Goal: Task Accomplishment & Management: Use online tool/utility

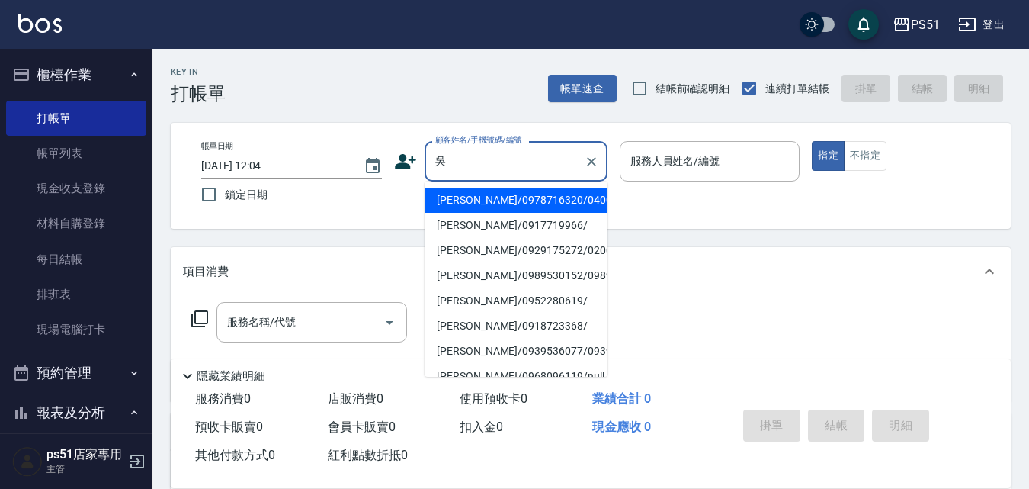
click at [517, 201] on li "[PERSON_NAME]/0978716320/040074" at bounding box center [516, 200] width 183 height 25
type input "[PERSON_NAME]/0978716320/040074"
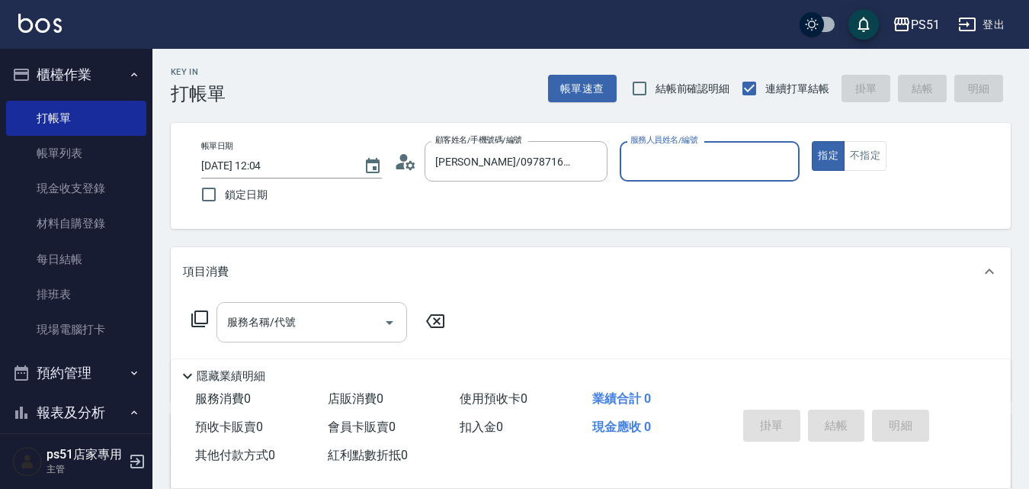
click at [313, 329] on input "服務名稱/代號" at bounding box center [300, 322] width 154 height 27
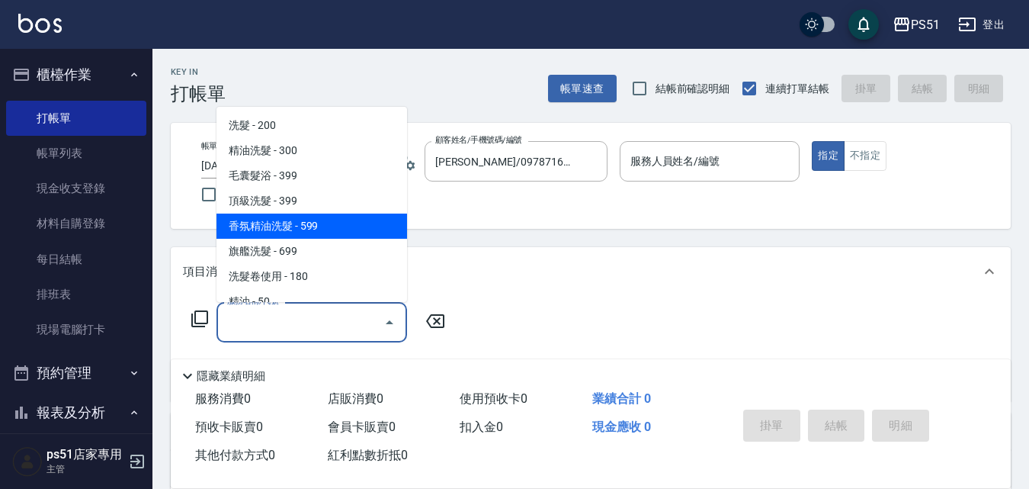
type input "Bella-4"
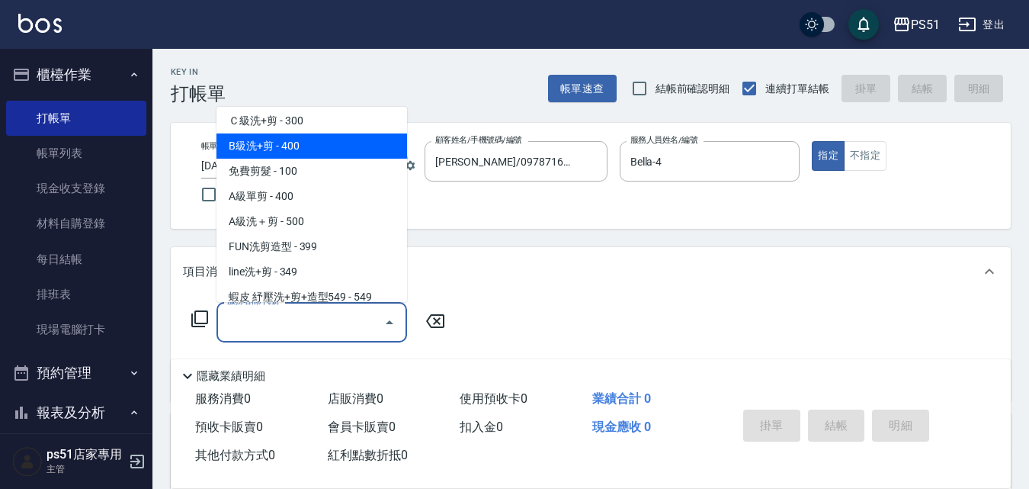
scroll to position [534, 0]
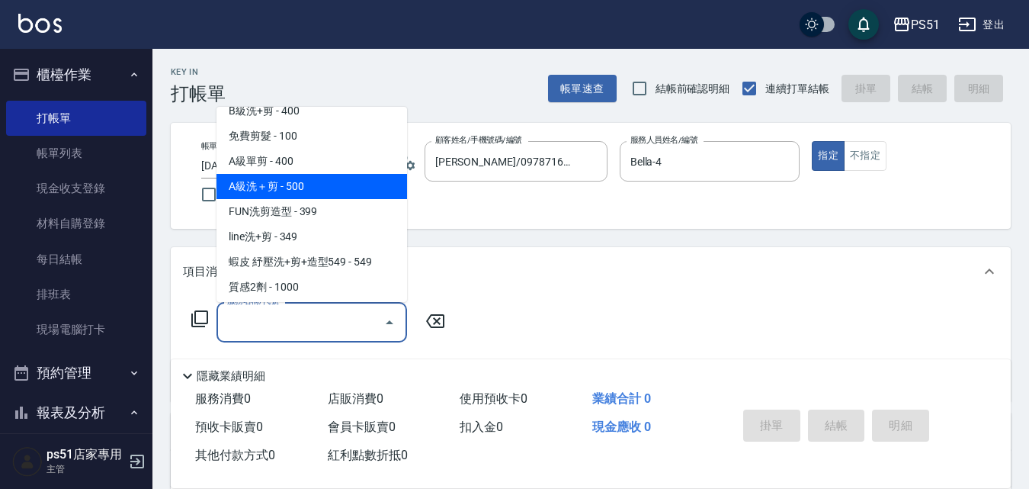
click at [328, 178] on span "A級洗＋剪 - 500" at bounding box center [312, 186] width 191 height 25
type input "A級洗＋剪(207)"
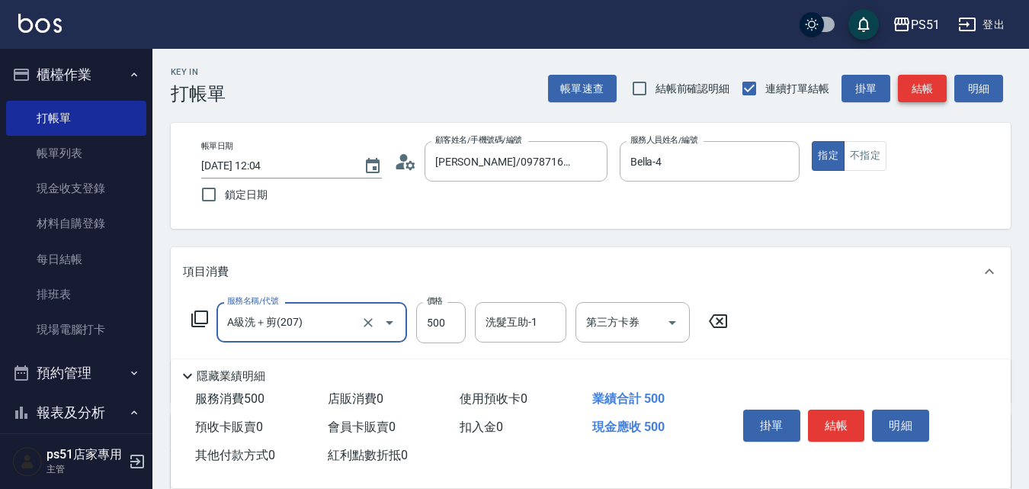
click at [928, 97] on button "結帳" at bounding box center [922, 89] width 49 height 28
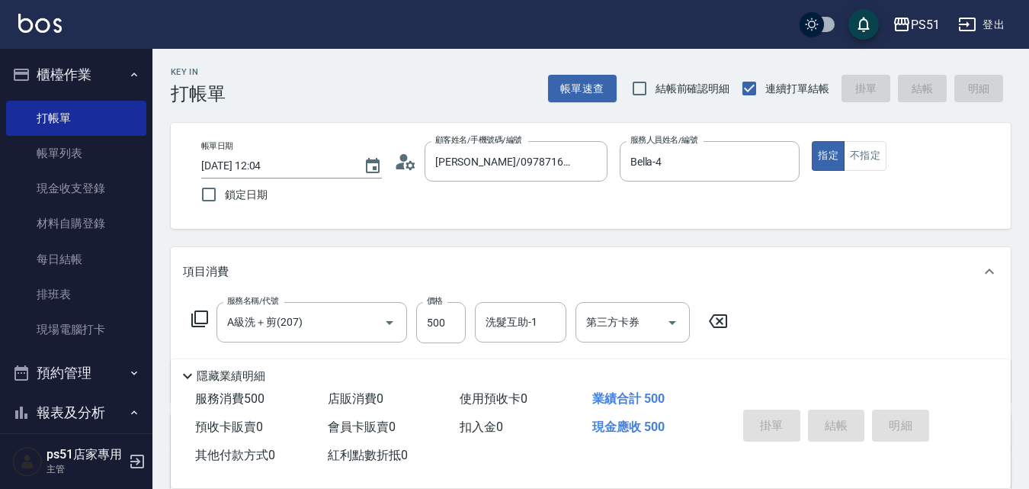
type input "[DATE] 13:38"
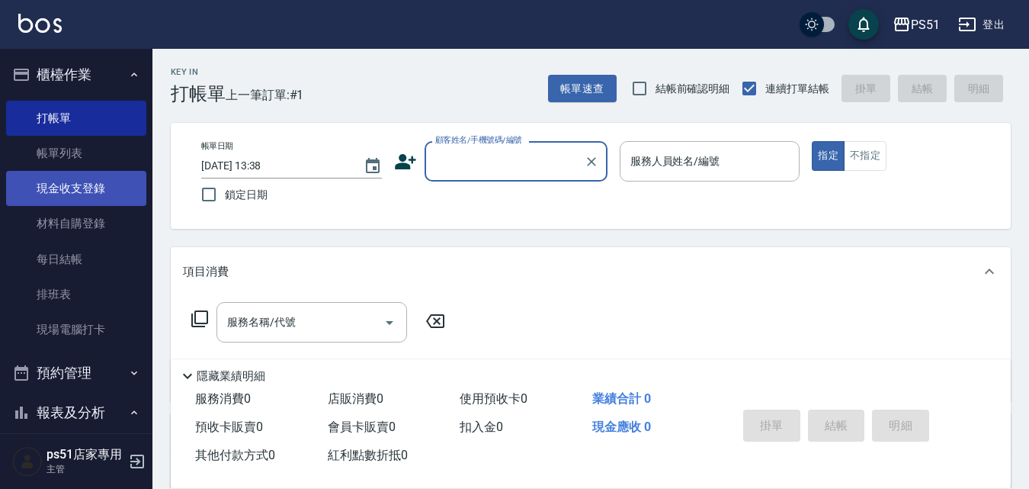
click at [90, 197] on link "現金收支登錄" at bounding box center [76, 188] width 140 height 35
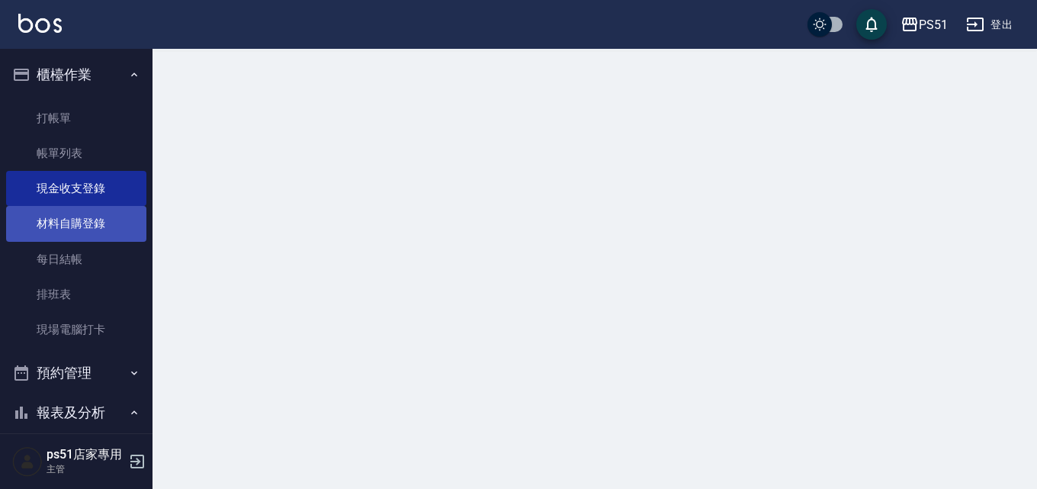
click at [98, 226] on link "材料自購登錄" at bounding box center [76, 223] width 140 height 35
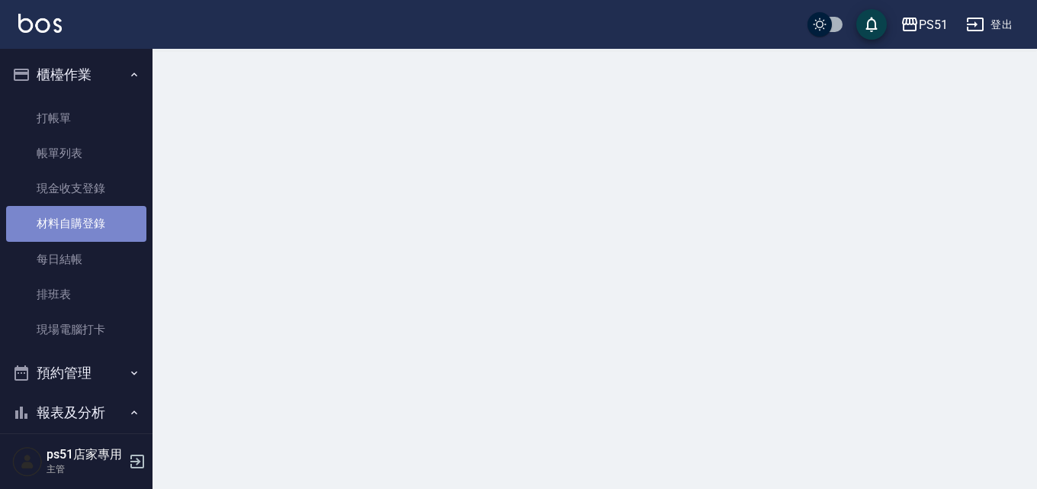
click at [98, 226] on link "材料自購登錄" at bounding box center [76, 223] width 140 height 35
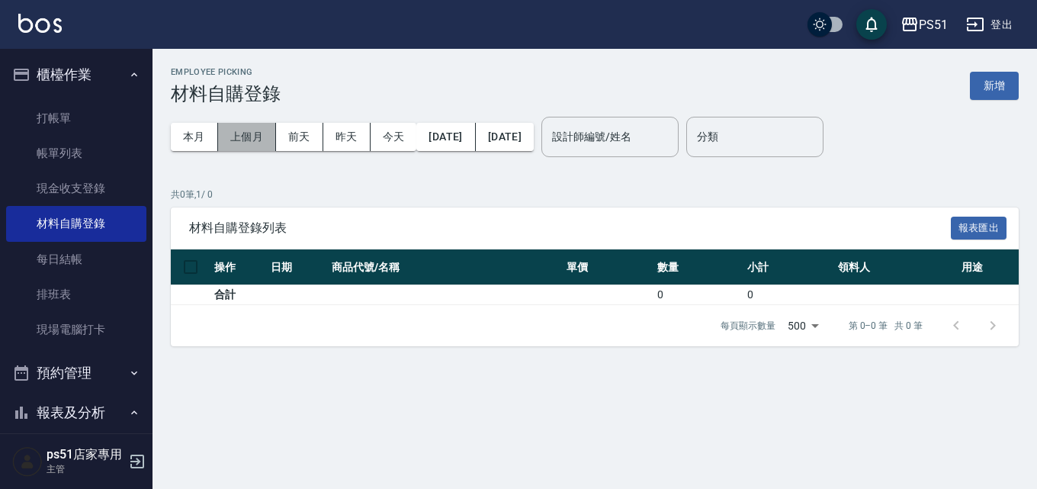
click at [262, 147] on button "上個月" at bounding box center [247, 137] width 58 height 28
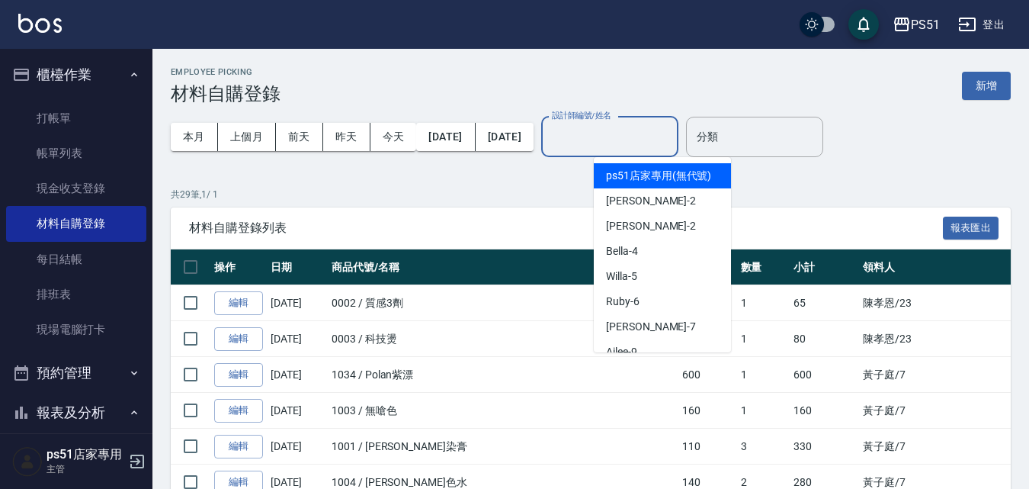
click at [672, 139] on input "設計師編號/姓名" at bounding box center [610, 137] width 124 height 27
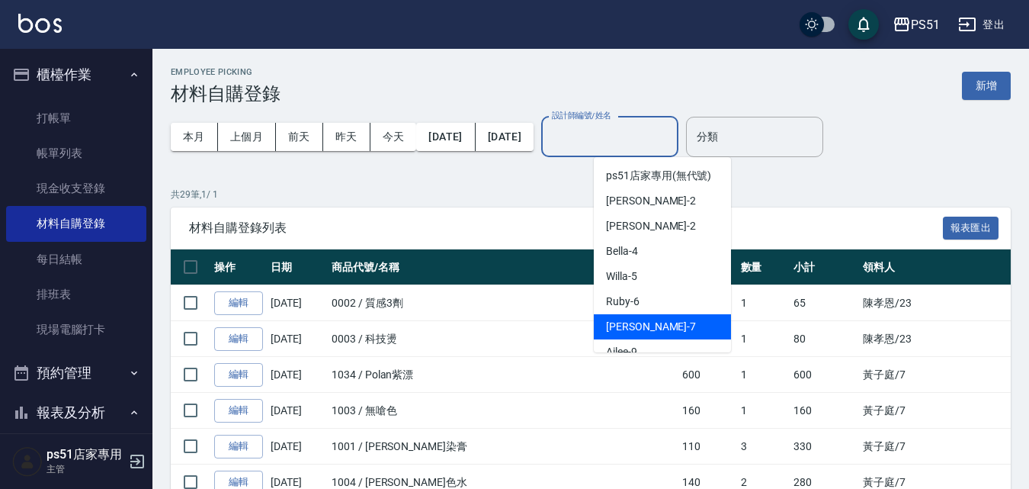
click at [659, 316] on div "[PERSON_NAME] -7" at bounding box center [662, 326] width 137 height 25
type input "[PERSON_NAME]-7"
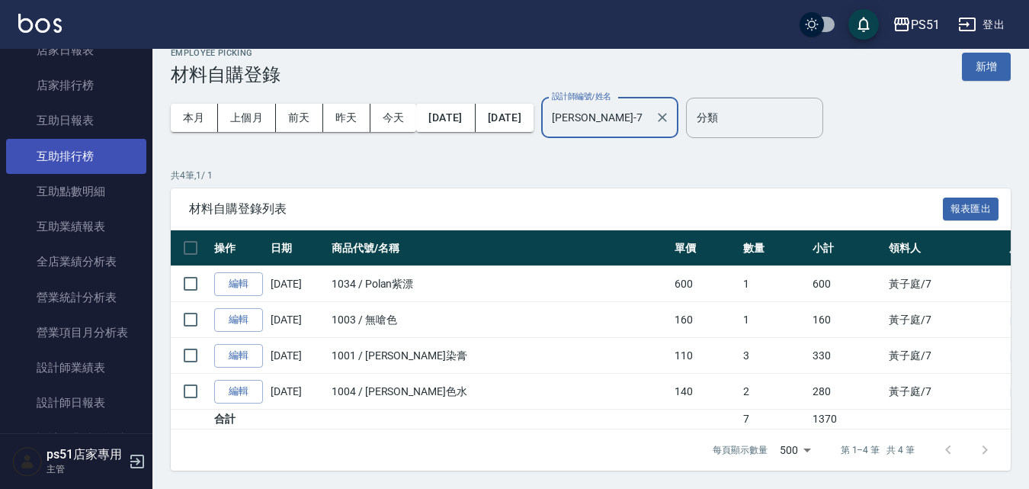
scroll to position [534, 0]
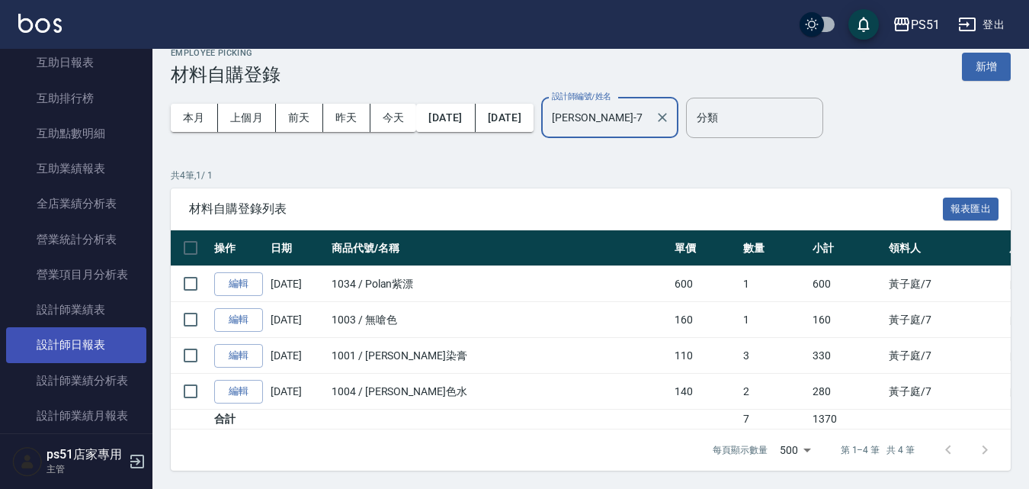
click at [88, 345] on link "設計師日報表" at bounding box center [76, 344] width 140 height 35
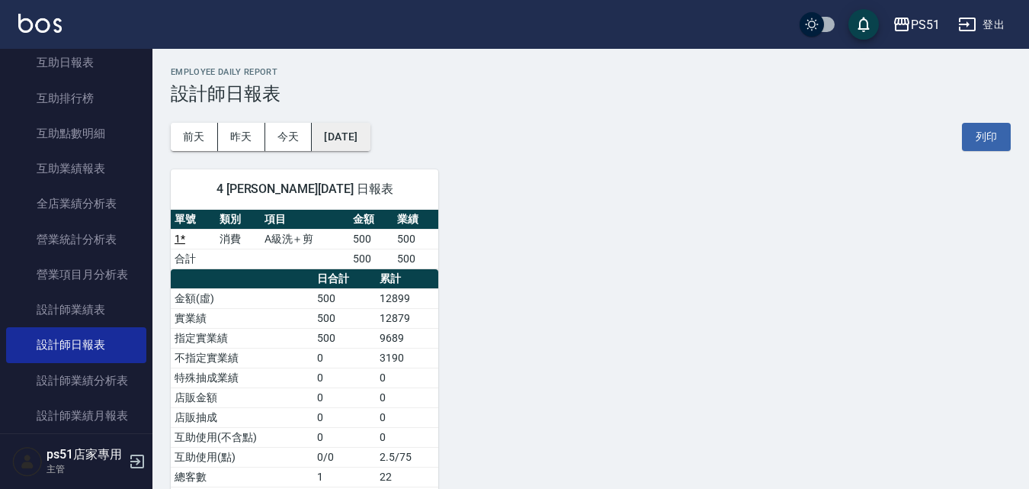
click at [347, 135] on button "[DATE]" at bounding box center [341, 137] width 58 height 28
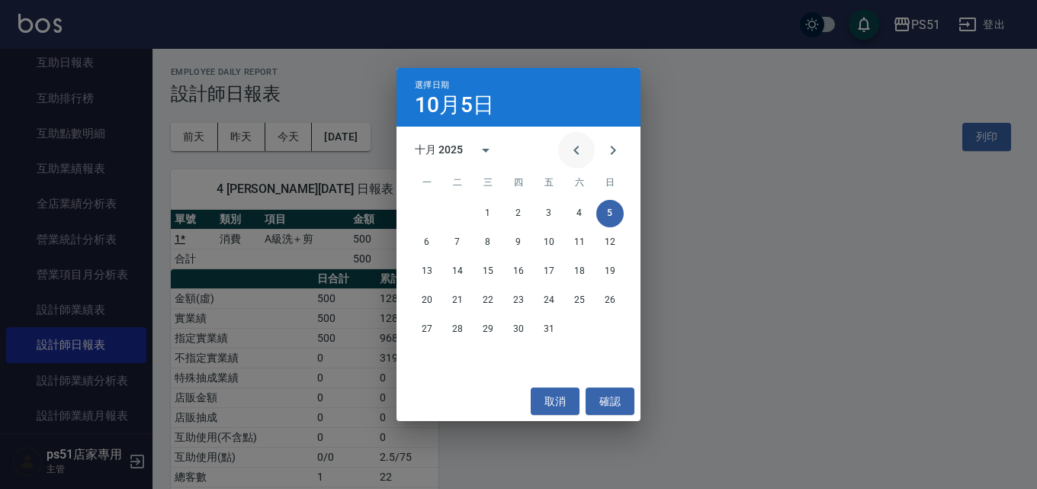
click at [567, 149] on button "Previous month" at bounding box center [576, 150] width 37 height 37
click at [454, 334] on button "30" at bounding box center [457, 329] width 27 height 27
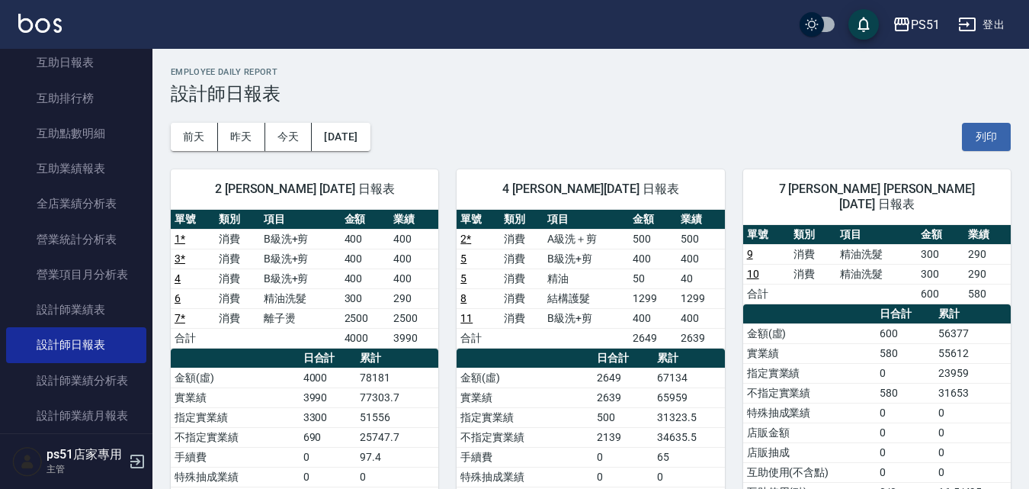
drag, startPoint x: 496, startPoint y: 101, endPoint x: 602, endPoint y: 124, distance: 107.8
click at [602, 124] on div "PS51 [DATE] 設計師日報表 列印時間： [DATE][PHONE_NUMBER]:44 Employee Daily Report 設計師日報表 […" at bounding box center [590, 385] width 877 height 673
drag, startPoint x: 590, startPoint y: 68, endPoint x: 794, endPoint y: 106, distance: 207.9
click at [919, 131] on div "PS51 [DATE] 設計師日報表 列印時間： [DATE][PHONE_NUMBER]:44 Employee Daily Report 設計師日報表 […" at bounding box center [590, 385] width 877 height 673
click at [778, 94] on h3 "設計師日報表" at bounding box center [591, 93] width 840 height 21
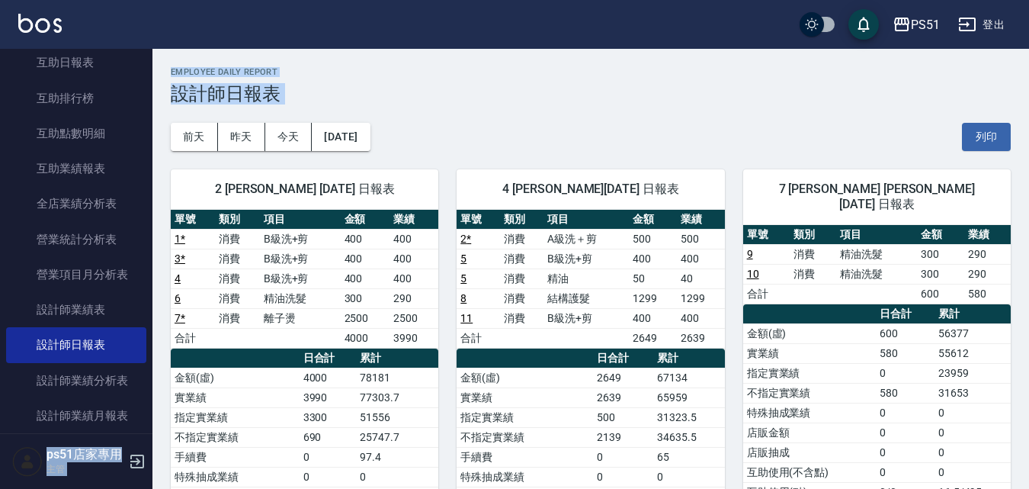
drag, startPoint x: 457, startPoint y: 34, endPoint x: 302, endPoint y: 113, distance: 173.9
click at [302, 113] on div "PS51 登出 櫃檯作業 打帳單 帳單列表 現金收支登錄 材料自購登錄 每日結帳 排班表 現場電腦打卡 預約管理 預約管理 單日預約紀錄 單週預約紀錄 報表及…" at bounding box center [514, 361] width 1029 height 722
drag, startPoint x: 349, startPoint y: 112, endPoint x: 904, endPoint y: 104, distance: 555.1
click at [904, 104] on h3 "設計師日報表" at bounding box center [591, 93] width 840 height 21
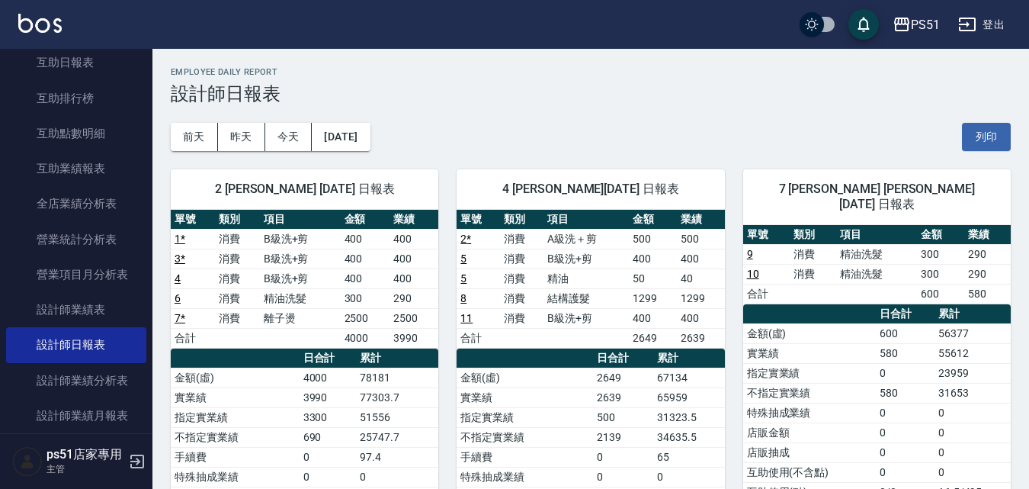
drag, startPoint x: 866, startPoint y: 117, endPoint x: 739, endPoint y: 120, distance: 127.4
click at [854, 120] on div "[DATE] [DATE] [DATE] [DATE] 列印" at bounding box center [591, 136] width 840 height 65
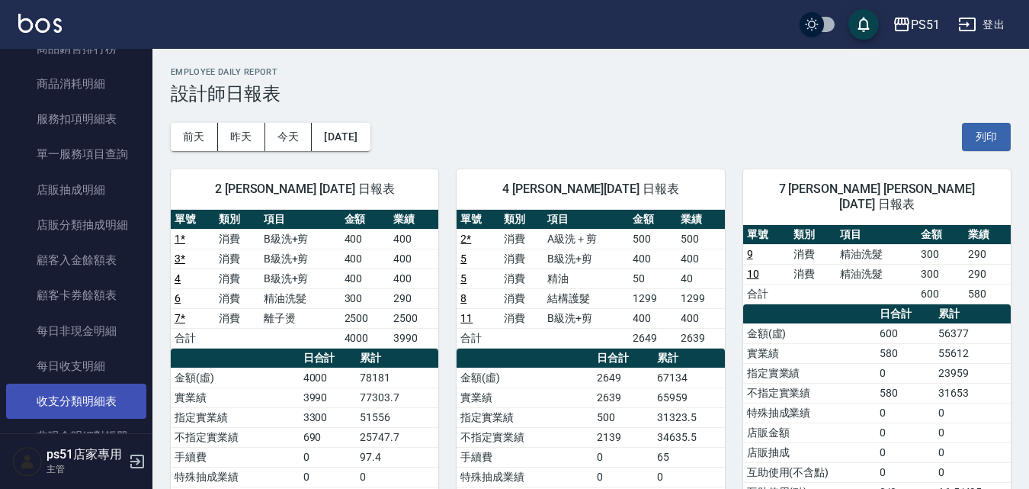
scroll to position [829, 0]
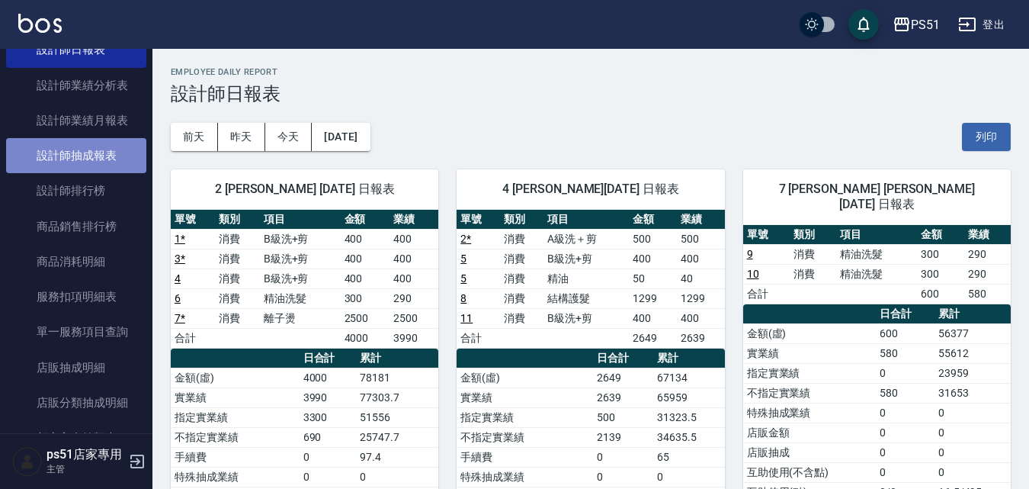
click at [103, 159] on link "設計師抽成報表" at bounding box center [76, 155] width 140 height 35
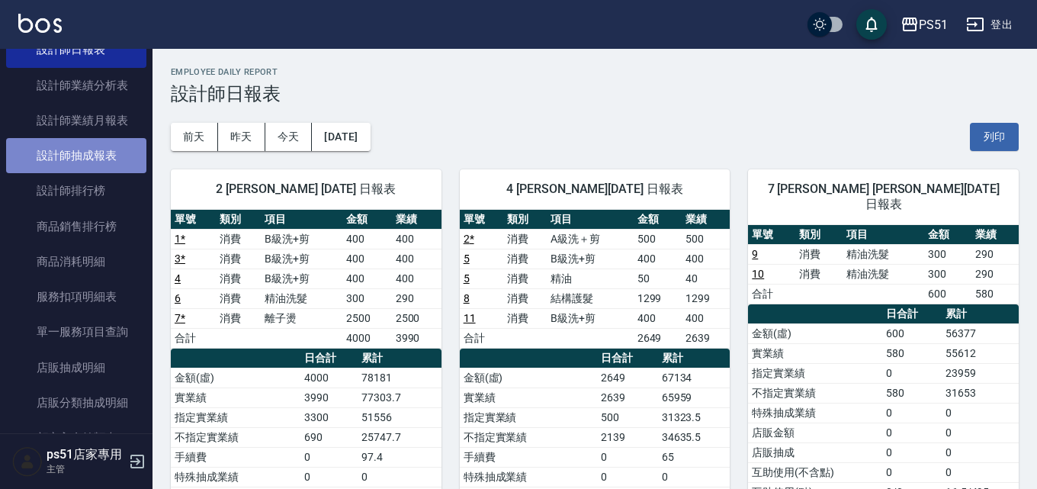
click at [103, 159] on link "設計師抽成報表" at bounding box center [76, 155] width 140 height 35
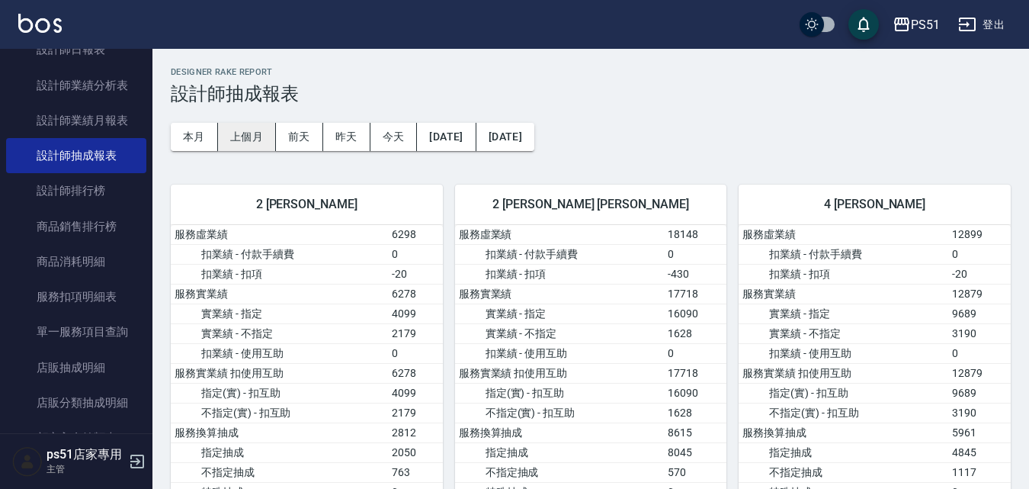
click at [257, 131] on button "上個月" at bounding box center [247, 137] width 58 height 28
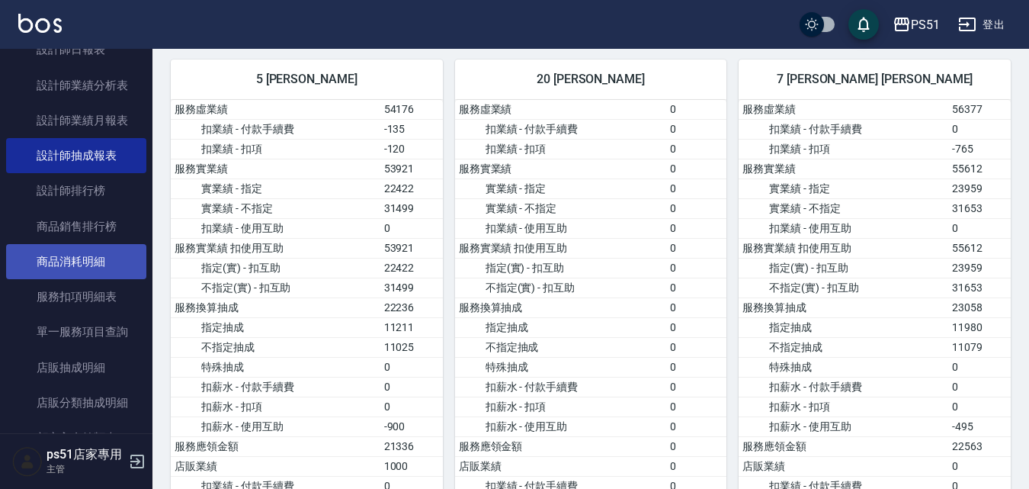
scroll to position [651, 0]
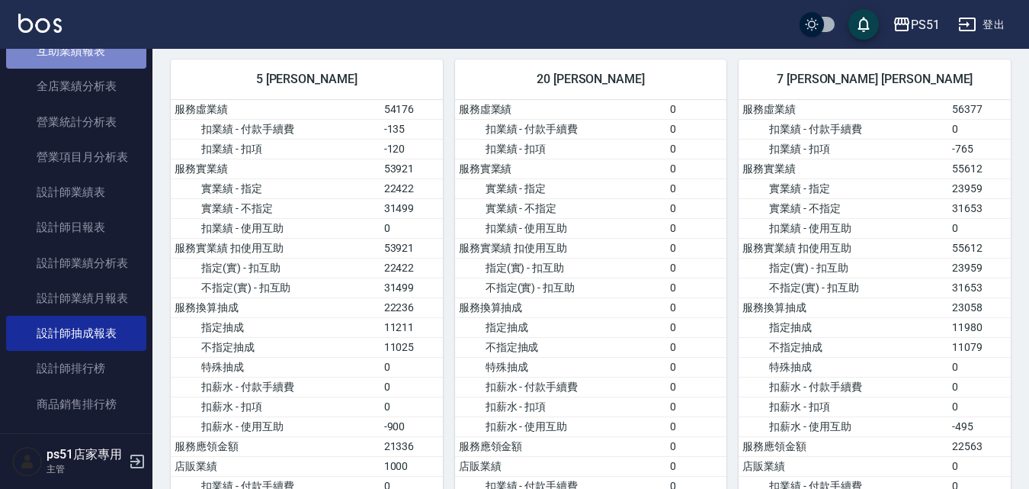
click at [104, 57] on link "互助業績報表" at bounding box center [76, 51] width 140 height 35
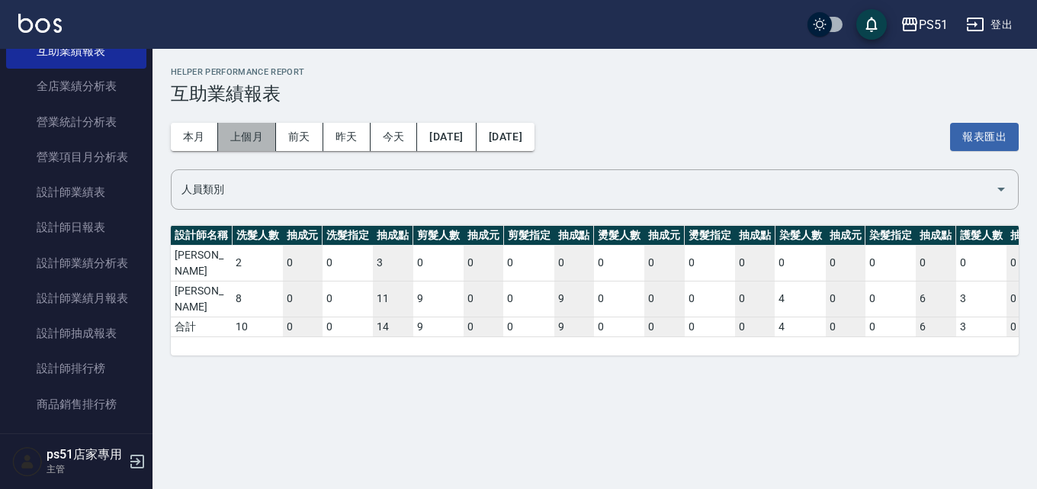
click at [236, 129] on button "上個月" at bounding box center [247, 137] width 58 height 28
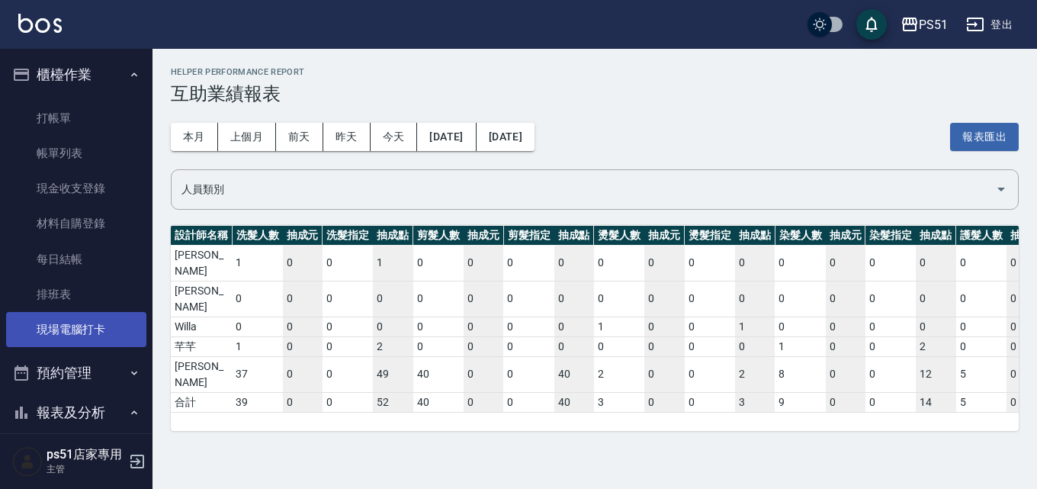
click at [87, 343] on link "現場電腦打卡" at bounding box center [76, 329] width 140 height 35
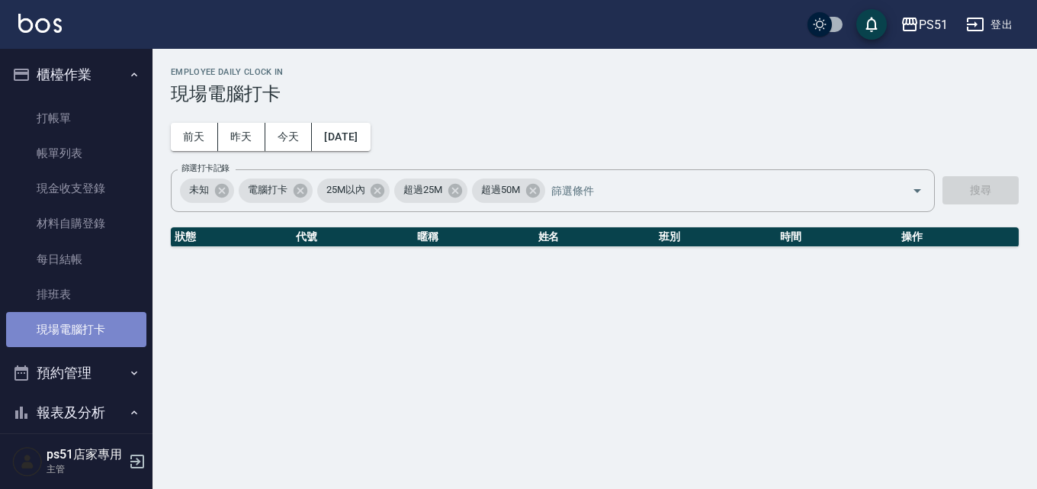
click at [88, 342] on link "現場電腦打卡" at bounding box center [76, 329] width 140 height 35
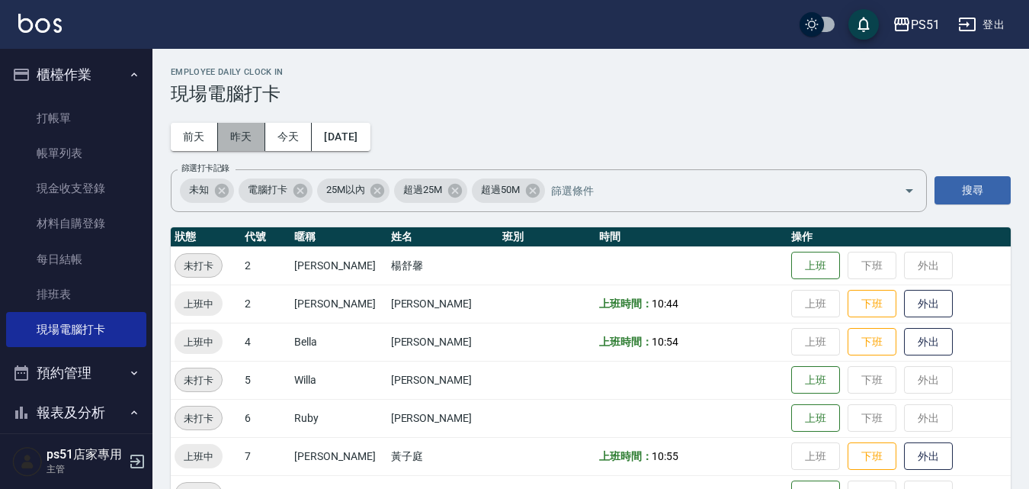
click at [235, 134] on button "昨天" at bounding box center [241, 137] width 47 height 28
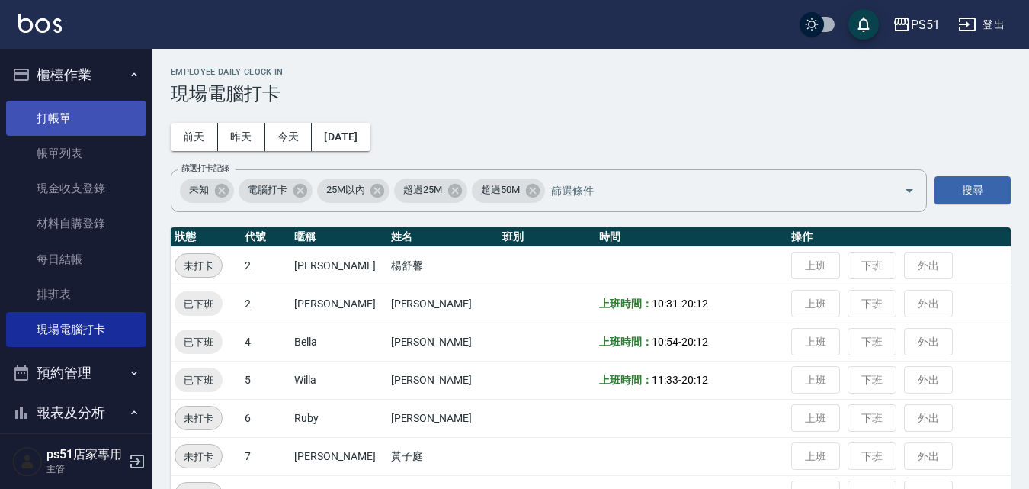
click at [89, 116] on link "打帳單" at bounding box center [76, 118] width 140 height 35
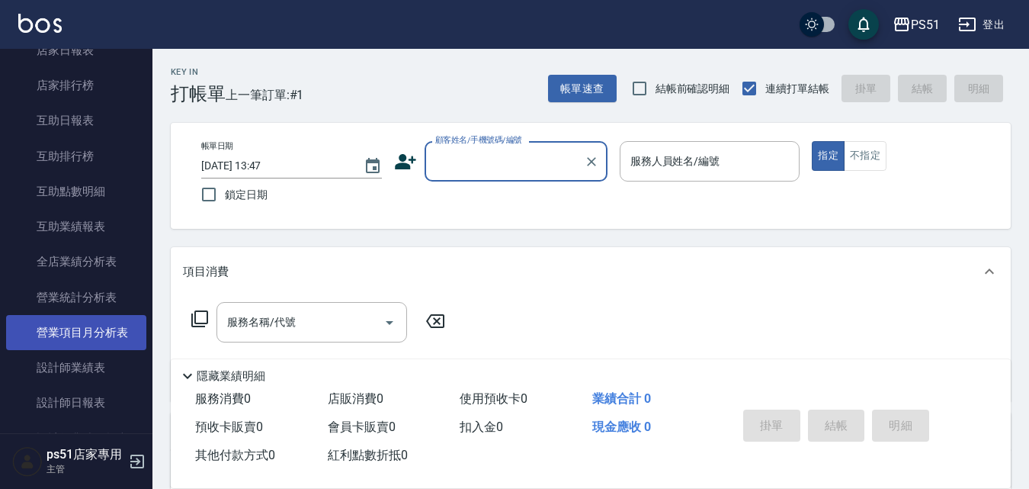
scroll to position [534, 0]
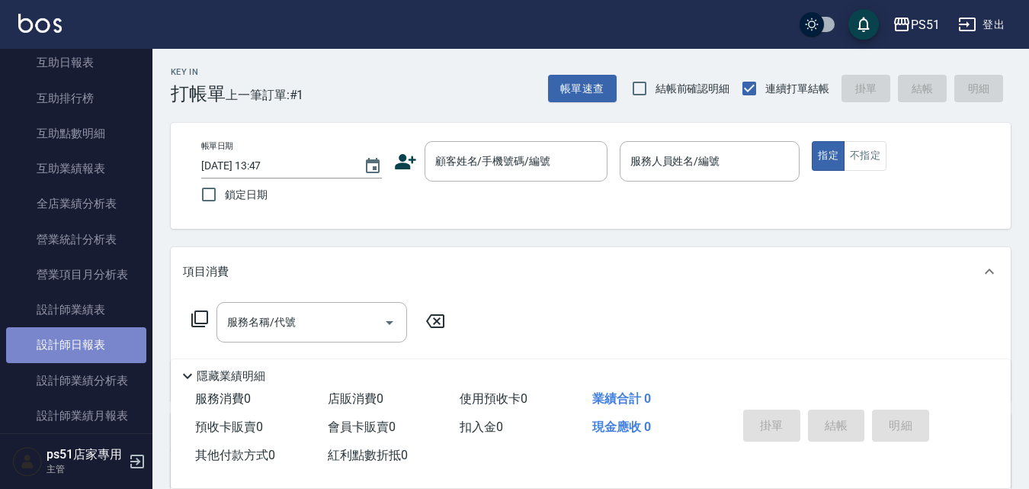
click at [105, 335] on link "設計師日報表" at bounding box center [76, 344] width 140 height 35
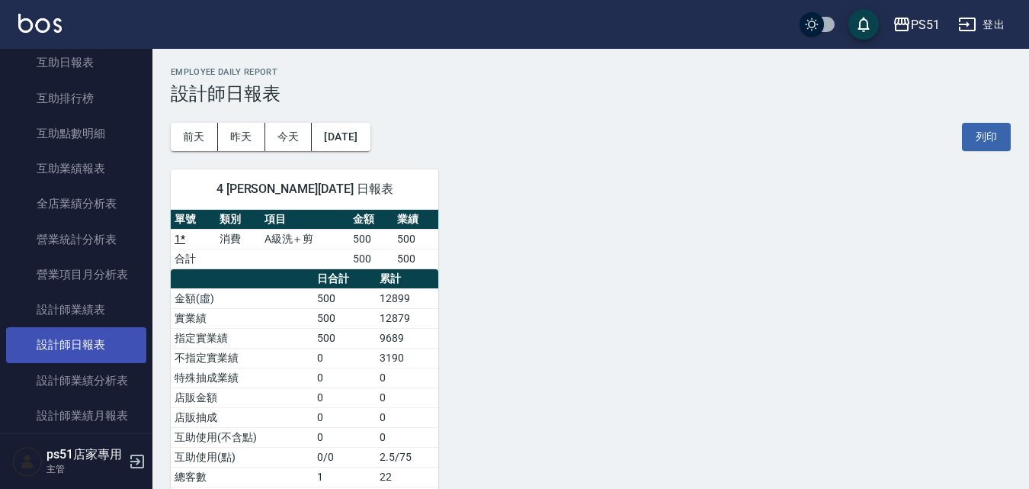
click at [105, 335] on link "設計師日報表" at bounding box center [76, 344] width 140 height 35
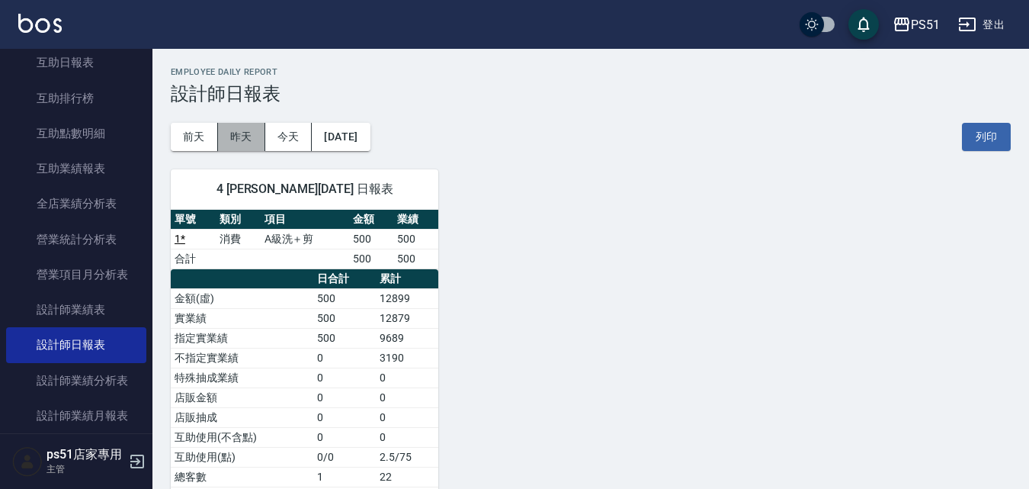
click at [249, 146] on button "昨天" at bounding box center [241, 137] width 47 height 28
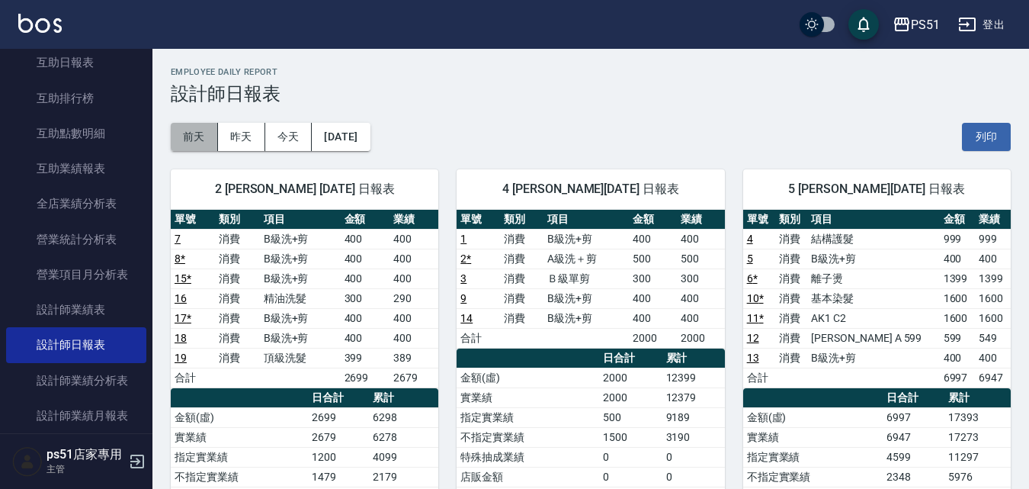
click at [196, 137] on button "前天" at bounding box center [194, 137] width 47 height 28
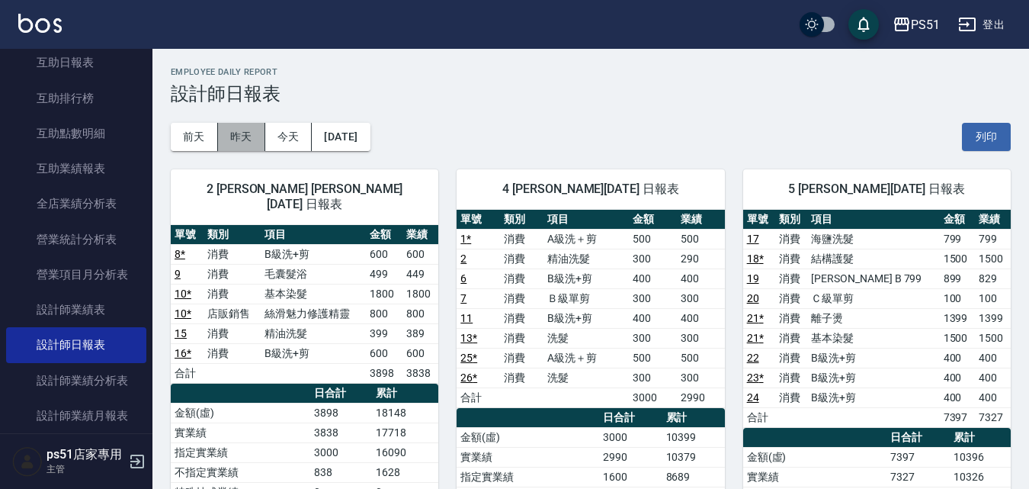
click at [252, 135] on button "昨天" at bounding box center [241, 137] width 47 height 28
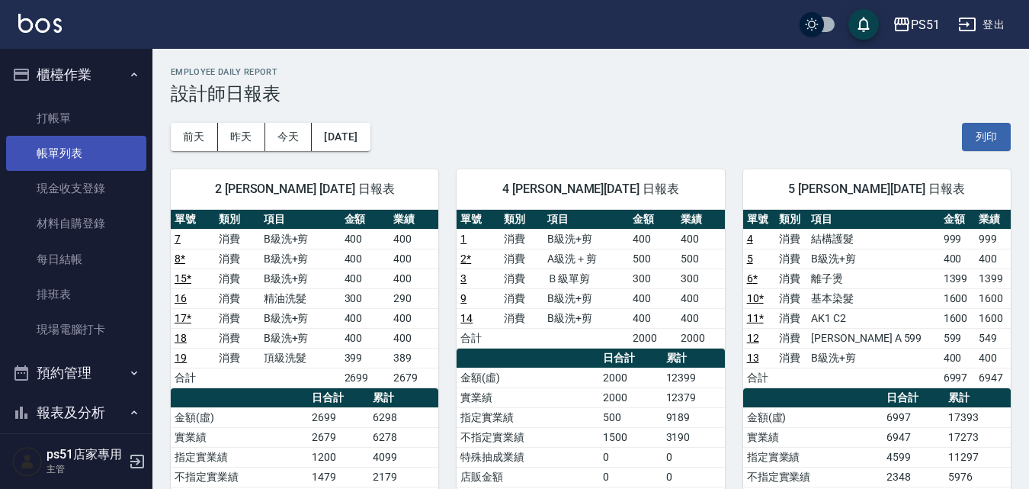
click at [112, 148] on link "帳單列表" at bounding box center [76, 153] width 140 height 35
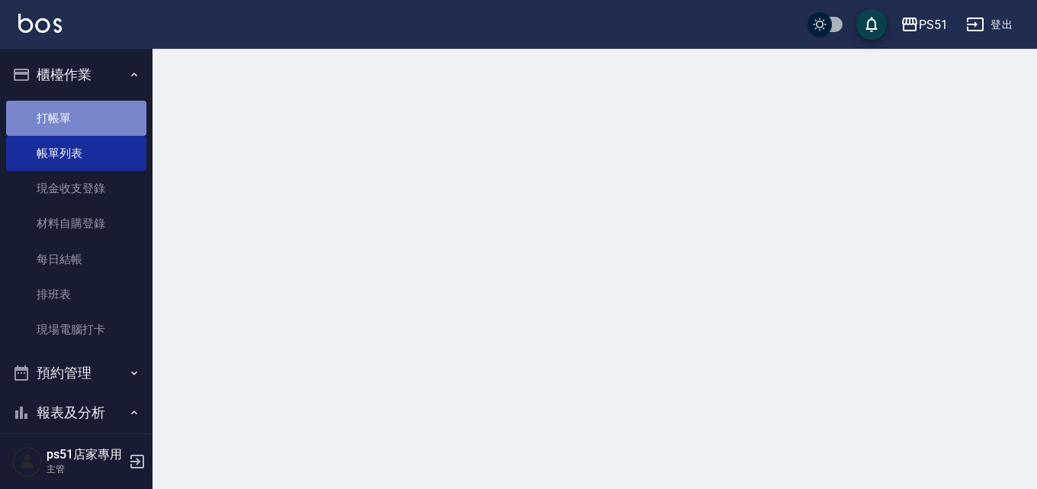
click at [115, 125] on link "打帳單" at bounding box center [76, 118] width 140 height 35
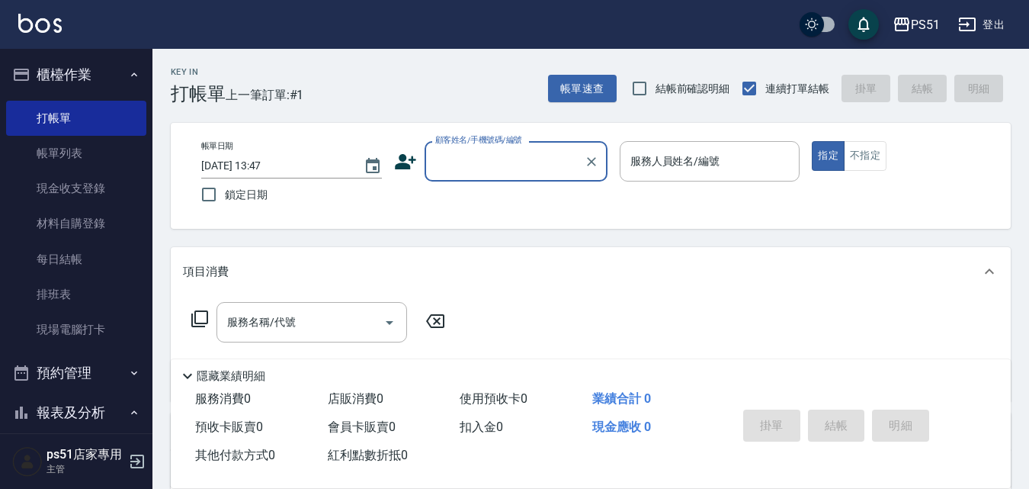
click at [457, 161] on input "顧客姓名/手機號碼/編號" at bounding box center [505, 161] width 146 height 27
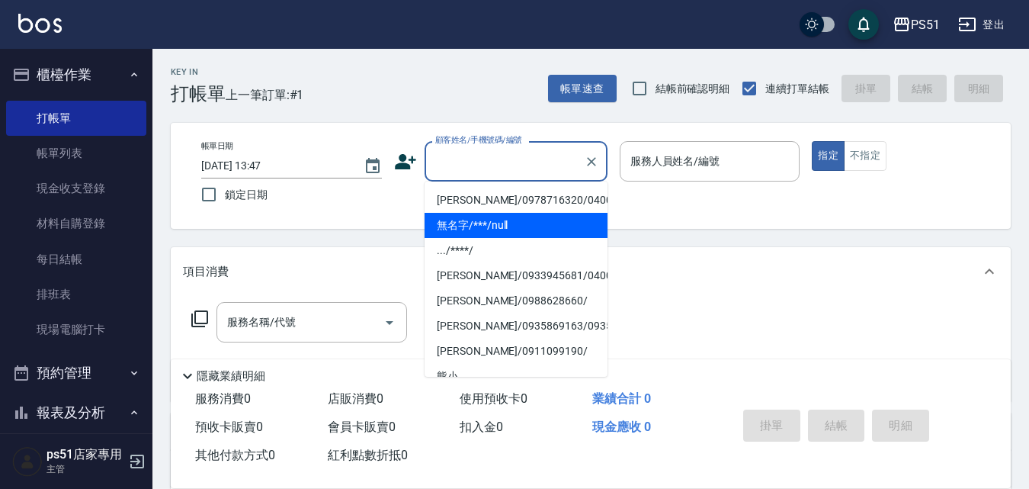
drag, startPoint x: 457, startPoint y: 220, endPoint x: 563, endPoint y: 194, distance: 109.3
click at [496, 207] on ul "[PERSON_NAME]/0978716320/040074 無名字/***/null .../****/ [PERSON_NAME]/0933945681…" at bounding box center [516, 278] width 183 height 195
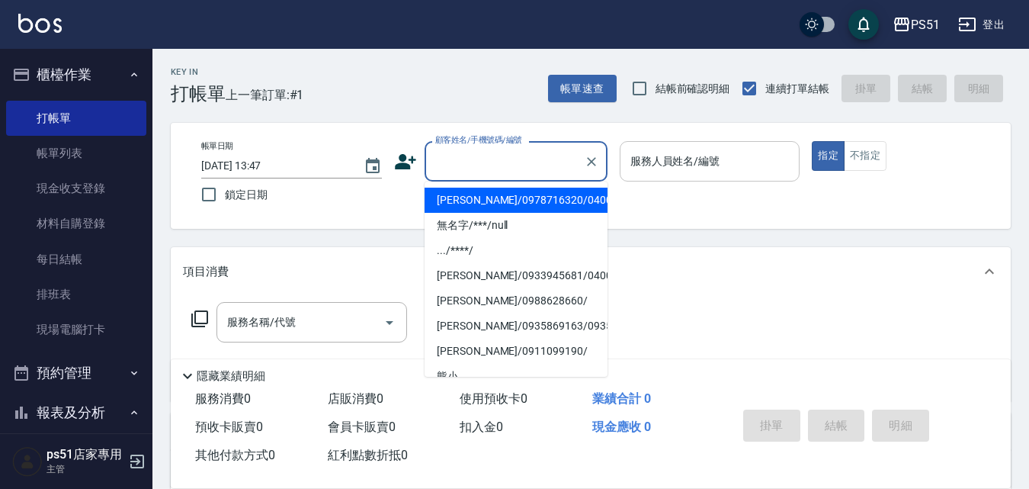
click at [679, 166] on input "服務人員姓名/編號" at bounding box center [710, 161] width 167 height 27
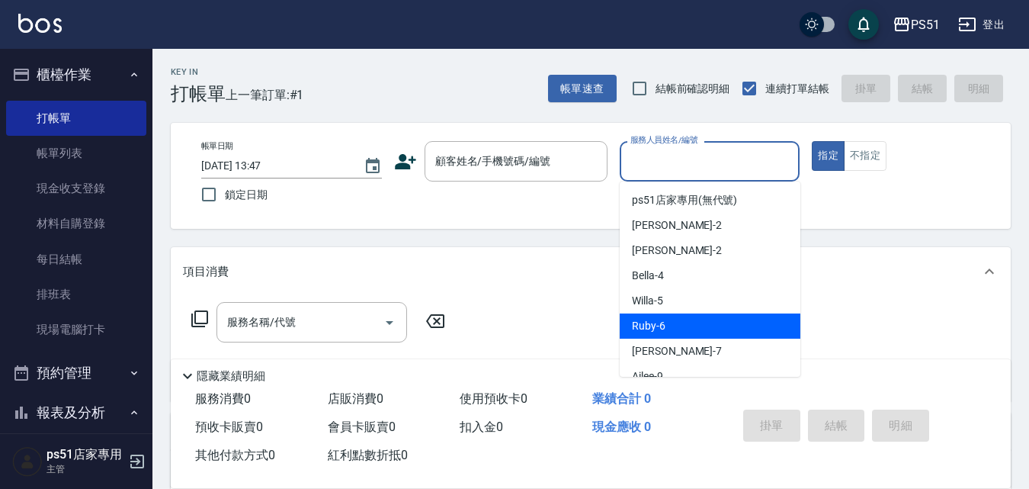
click at [661, 323] on span "Ruby -6" at bounding box center [649, 326] width 34 height 16
type input "Ruby-6"
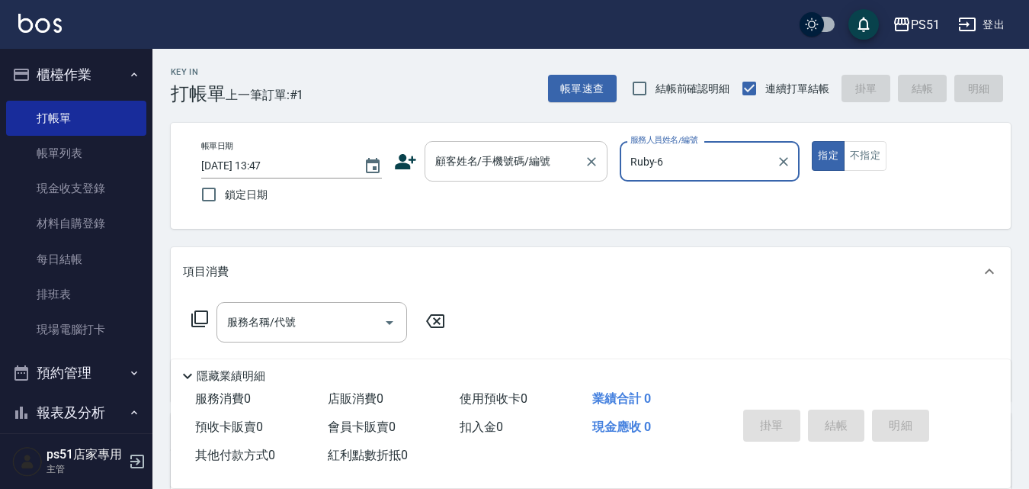
drag, startPoint x: 679, startPoint y: 143, endPoint x: 557, endPoint y: 169, distance: 124.7
click at [557, 169] on div "帳單日期 [DATE] 13:47 鎖定日期 顧客姓名/手機號碼/編號 顧客姓名/手機號碼/編號 服務人員姓名/編號 [PERSON_NAME]-6 服務人員…" at bounding box center [591, 175] width 804 height 69
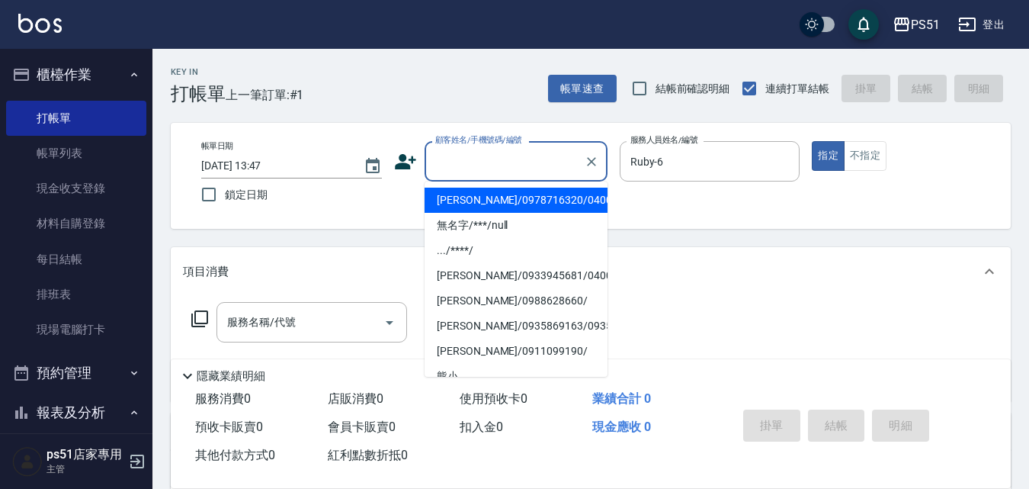
click at [559, 162] on input "顧客姓名/手機號碼/編號" at bounding box center [505, 161] width 146 height 27
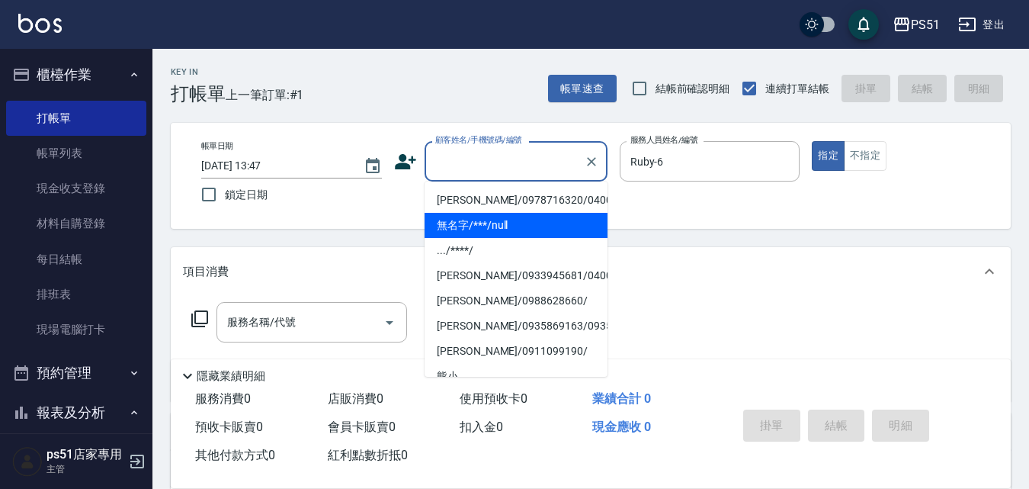
click at [541, 230] on li "無名字/***/null" at bounding box center [516, 225] width 183 height 25
type input "無名字/***/null"
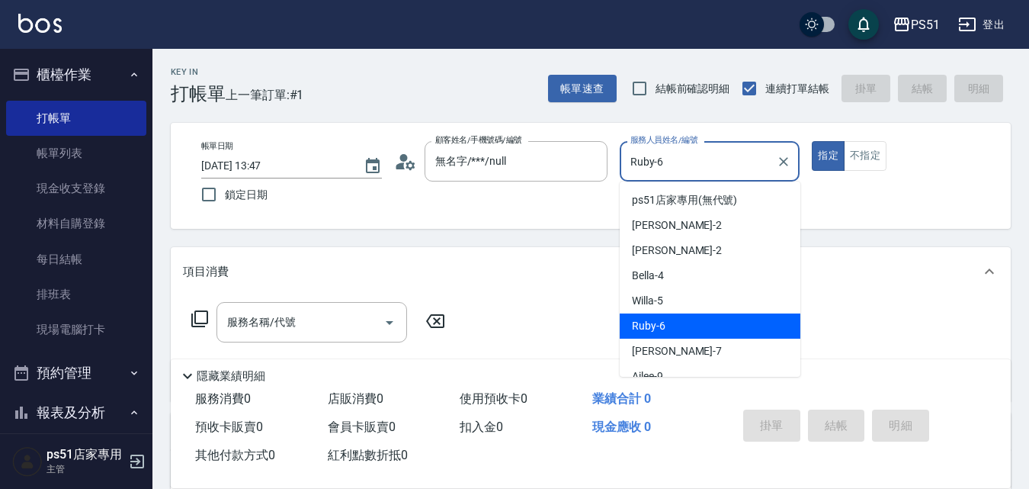
drag, startPoint x: 691, startPoint y: 167, endPoint x: 646, endPoint y: 259, distance: 102.6
click at [560, 174] on div "帳單日期 [DATE] 13:47 鎖定日期 顧客姓名/手機號碼/編號 無名字/***/null 顧客姓名/手機號碼/編號 服務人員姓名/編號 [PERSON…" at bounding box center [591, 175] width 804 height 69
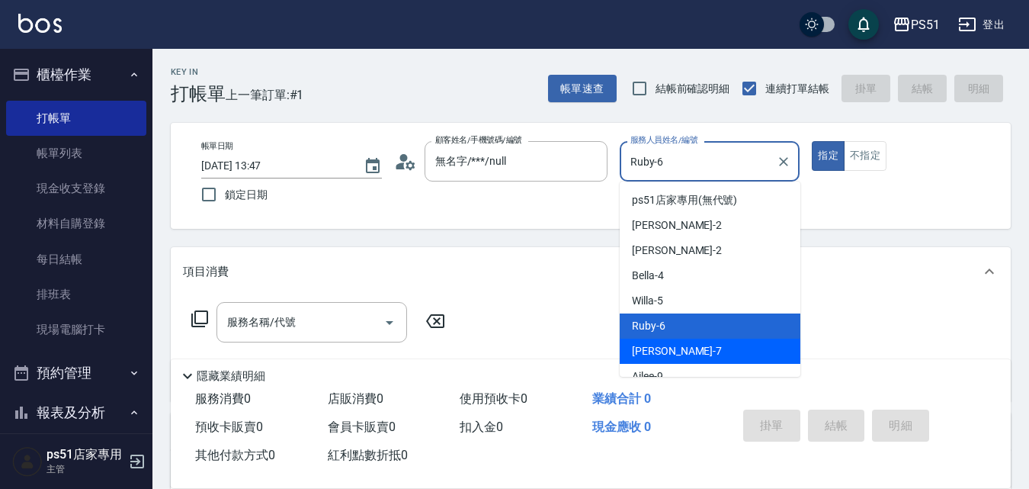
click at [660, 345] on span "[PERSON_NAME] -7" at bounding box center [677, 351] width 90 height 16
type input "[PERSON_NAME]-7"
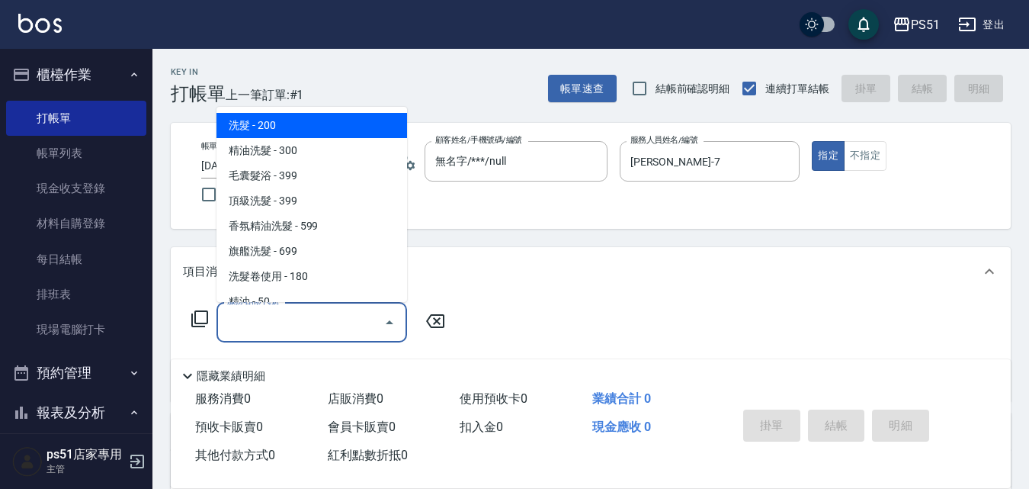
click at [335, 330] on input "服務名稱/代號" at bounding box center [300, 322] width 154 height 27
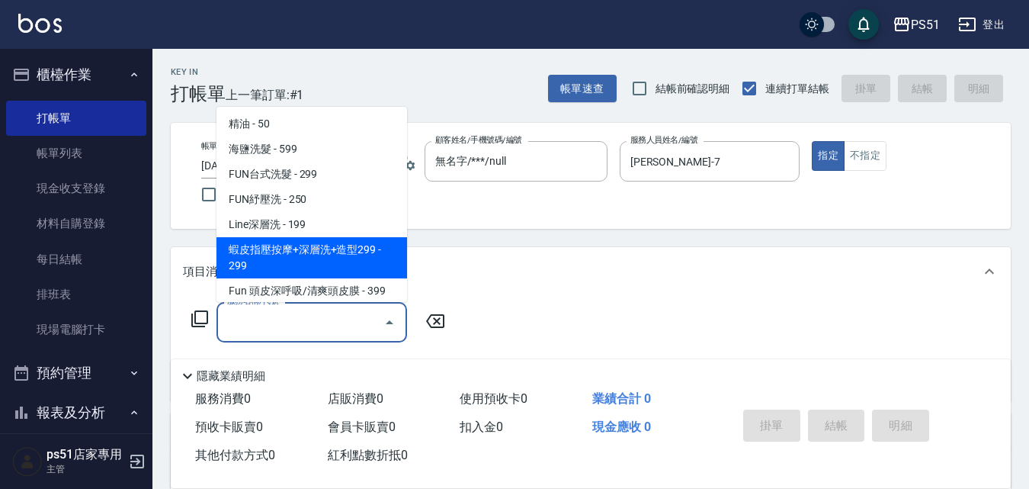
scroll to position [356, 0]
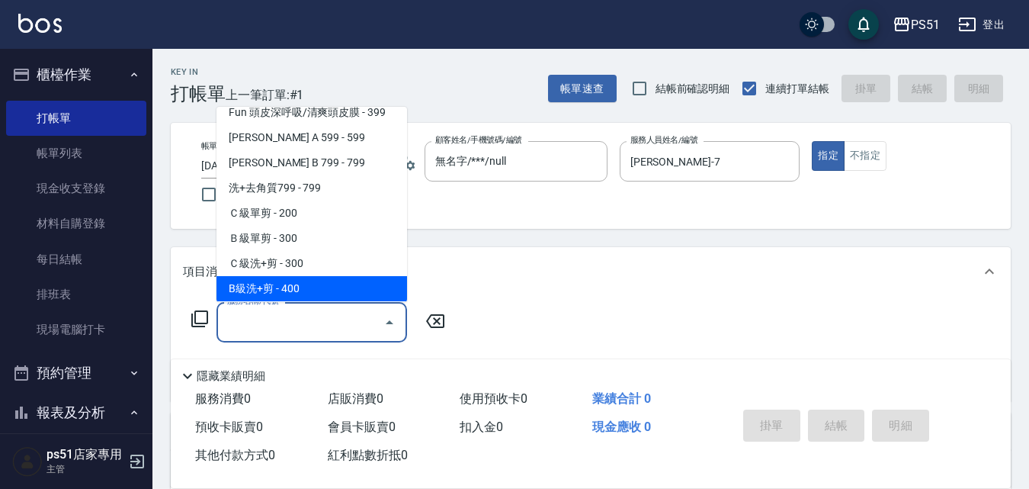
click at [311, 281] on span "B級洗+剪 - 400" at bounding box center [312, 288] width 191 height 25
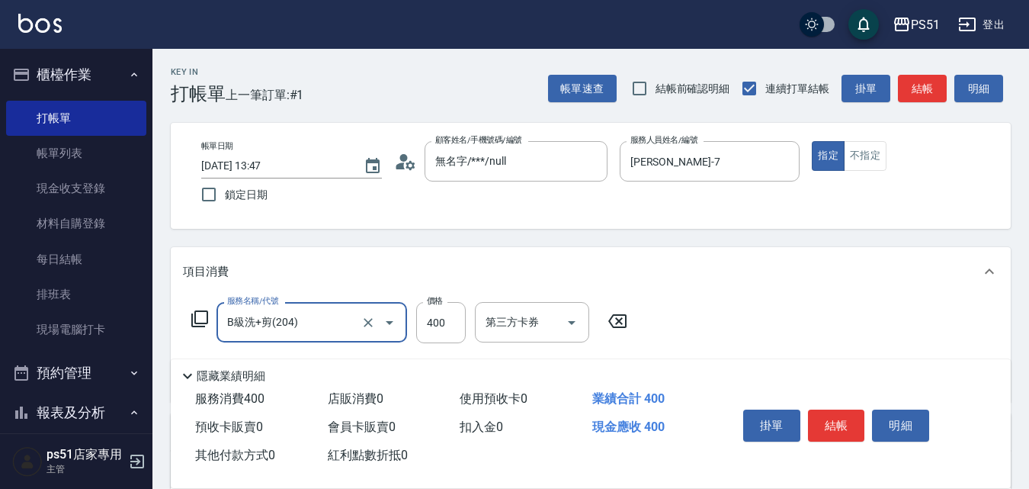
type input "B級洗+剪(204)"
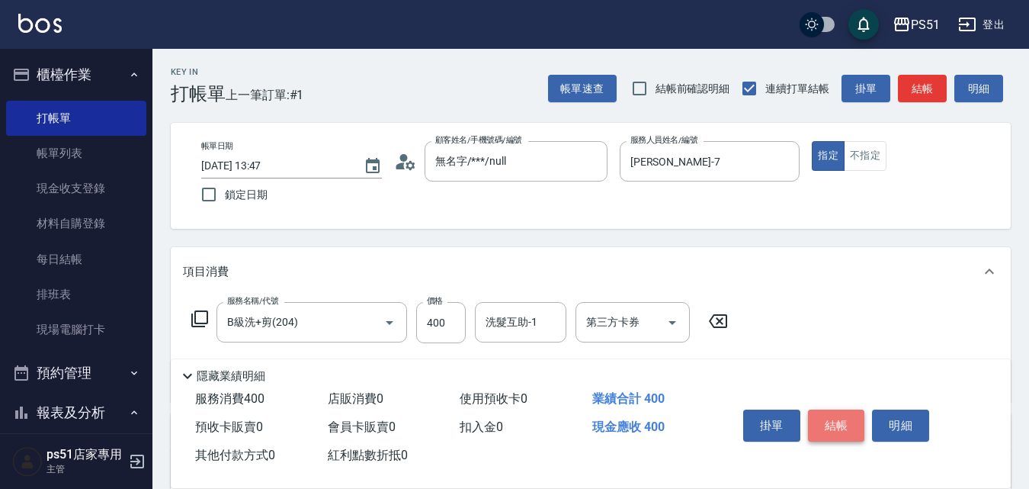
click at [828, 412] on button "結帳" at bounding box center [836, 425] width 57 height 32
